Goal: Navigation & Orientation: Find specific page/section

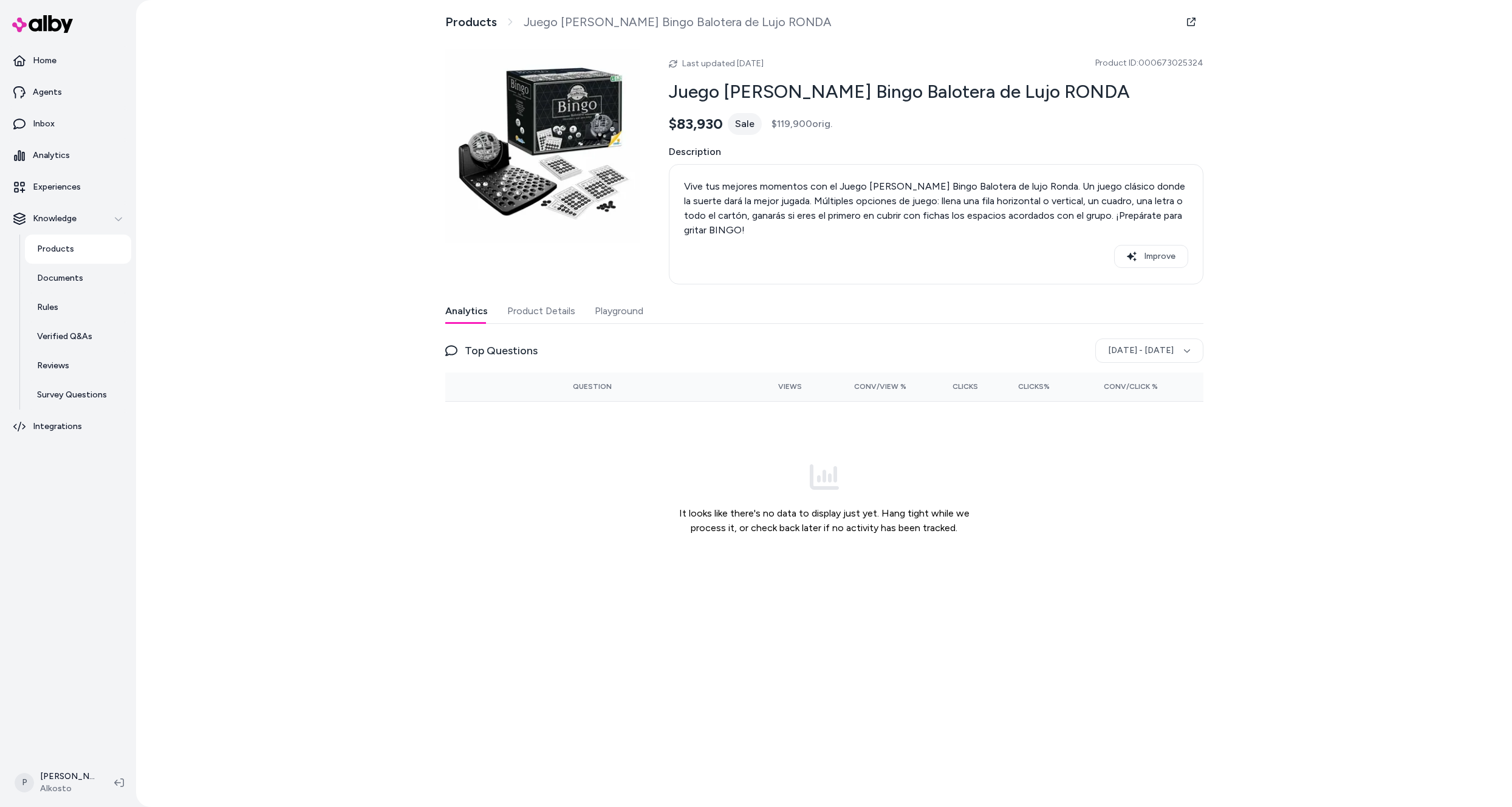
click at [59, 249] on p "Products" at bounding box center [55, 249] width 37 height 12
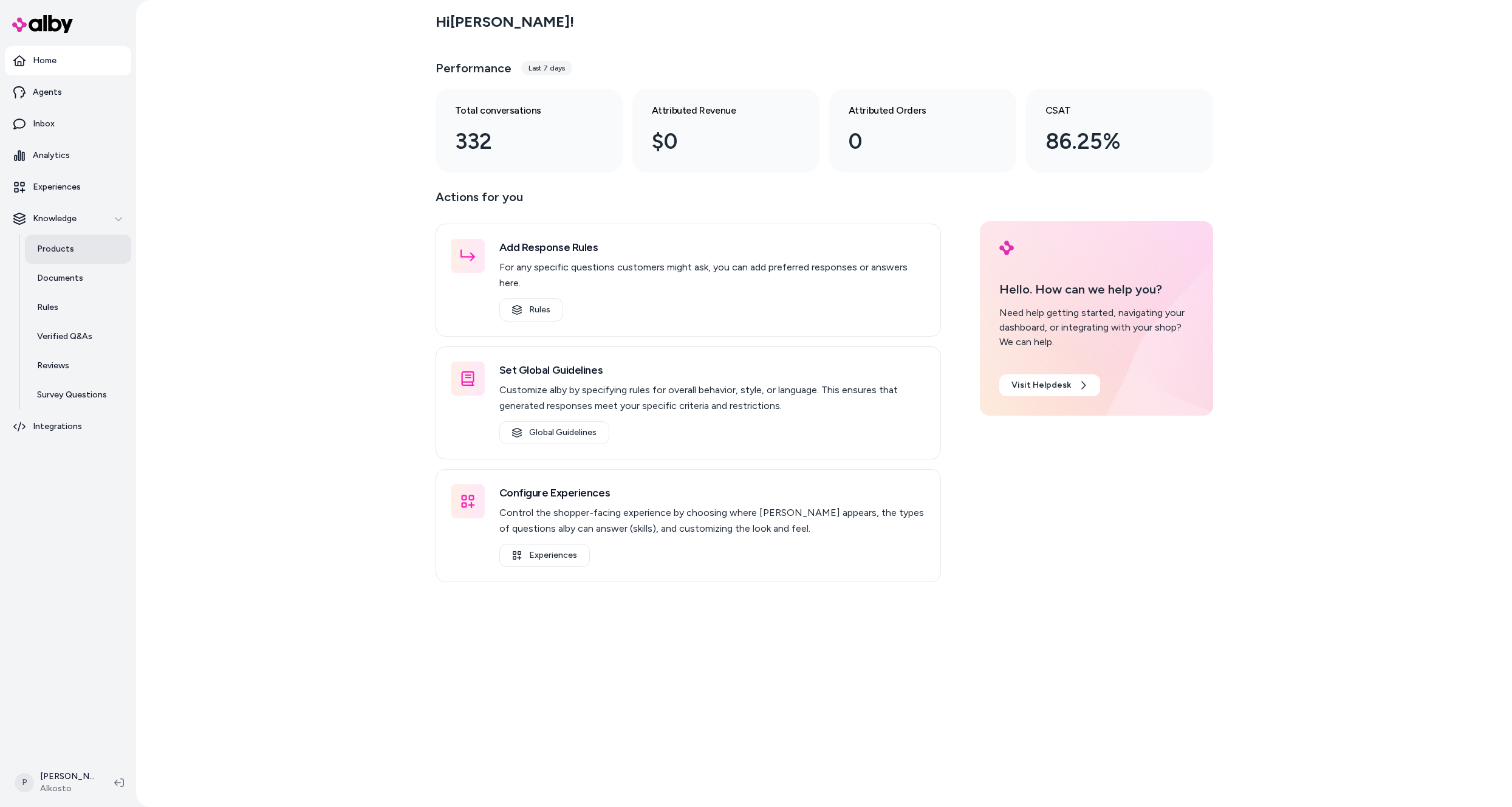
click at [78, 246] on link "Products" at bounding box center [78, 250] width 107 height 30
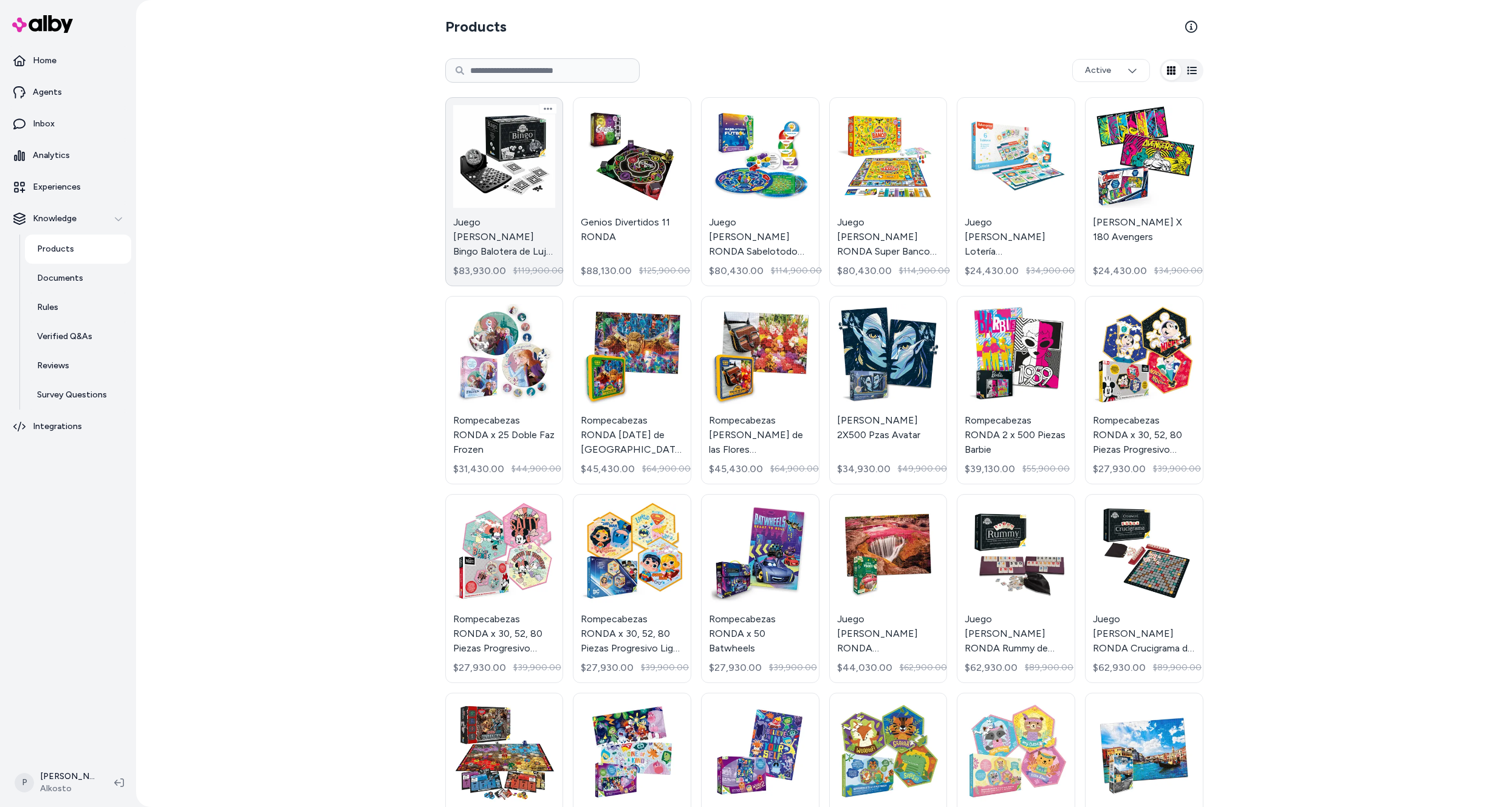
click at [513, 172] on link "Juego de Mesa Bingo Balotera de Lujo RONDA $83,930.00 $119,900.00" at bounding box center [505, 191] width 118 height 189
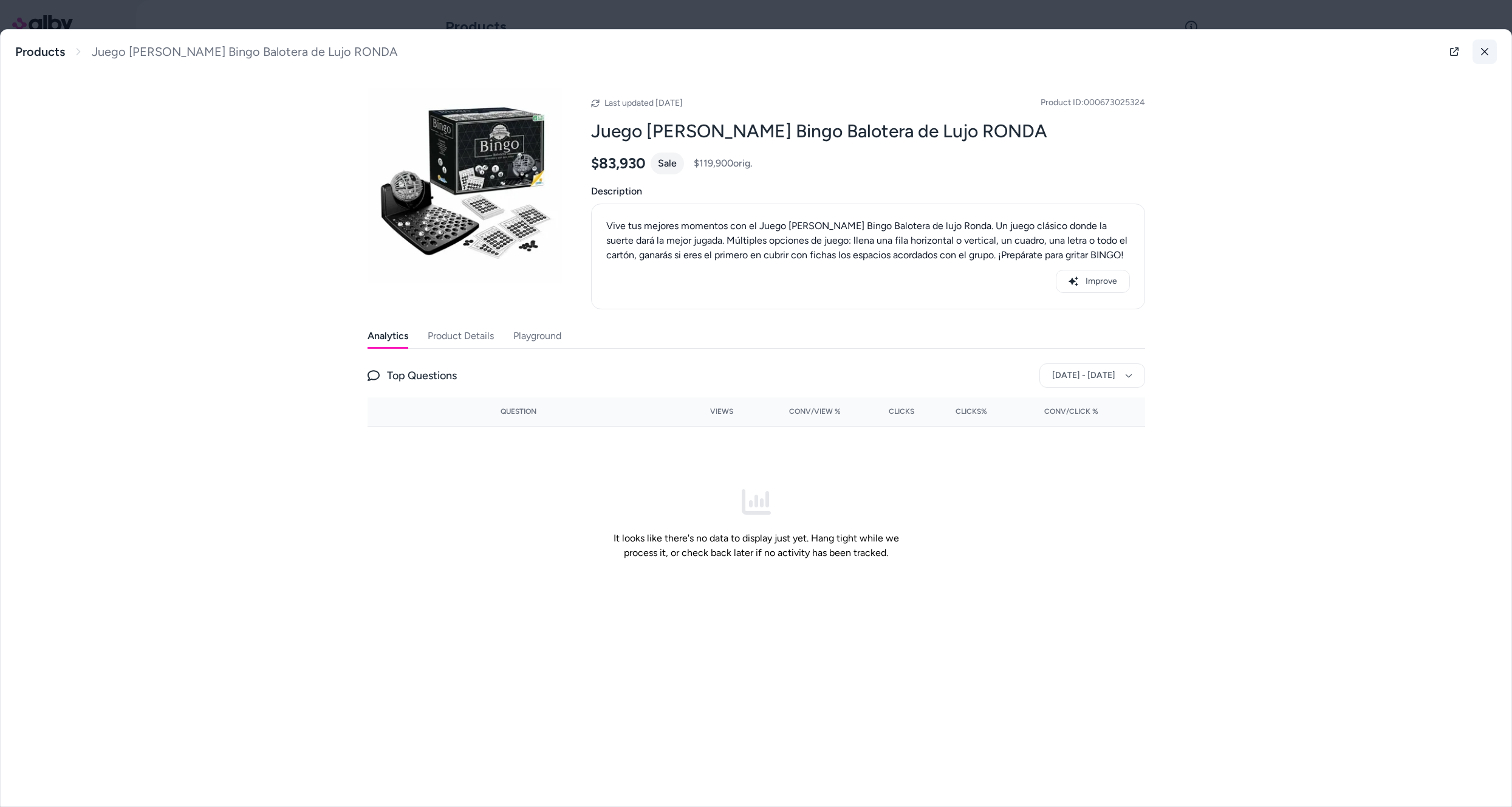
click at [1484, 47] on button at bounding box center [1485, 52] width 25 height 25
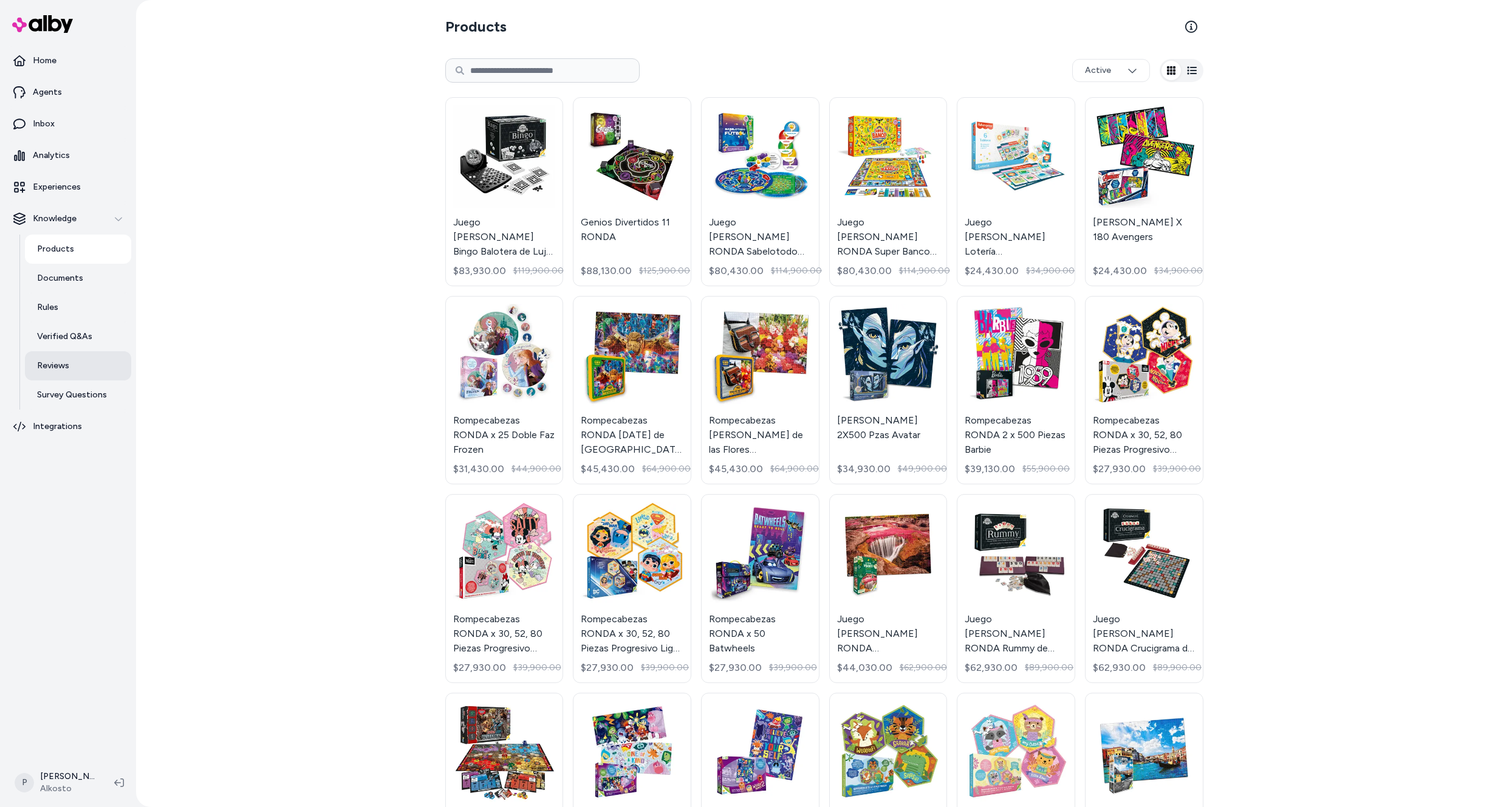
click at [47, 369] on p "Reviews" at bounding box center [53, 365] width 32 height 12
